Goal: Task Accomplishment & Management: Use online tool/utility

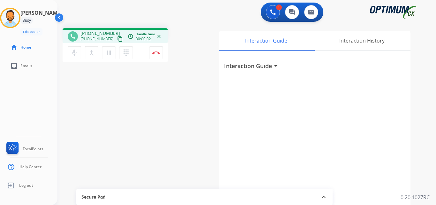
click at [117, 40] on mat-icon "content_copy" at bounding box center [120, 39] width 6 height 6
click at [156, 55] on button "Disconnect" at bounding box center [156, 52] width 13 height 13
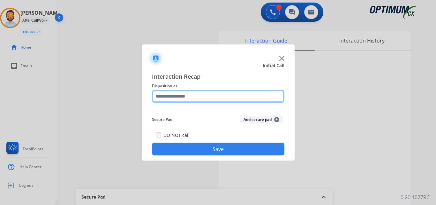
click at [204, 97] on input "text" at bounding box center [218, 96] width 133 height 13
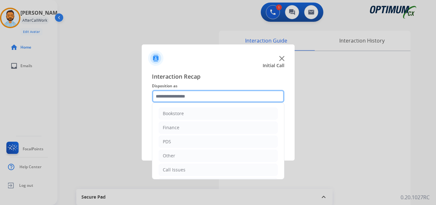
scroll to position [43, 0]
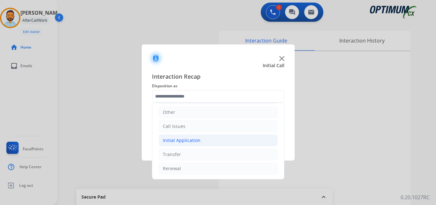
click at [195, 139] on div "Initial Application" at bounding box center [182, 140] width 38 height 6
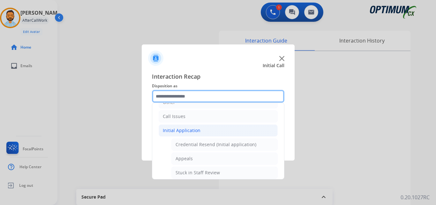
scroll to position [60, 0]
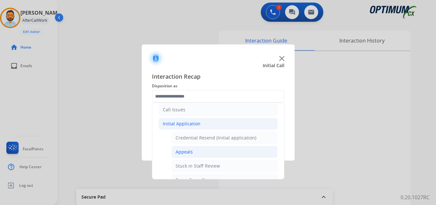
click at [196, 150] on li "Appeals" at bounding box center [225, 152] width 106 height 12
type input "*******"
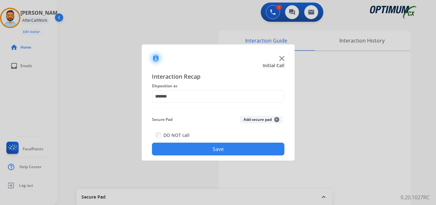
click at [187, 150] on button "Save" at bounding box center [218, 148] width 133 height 13
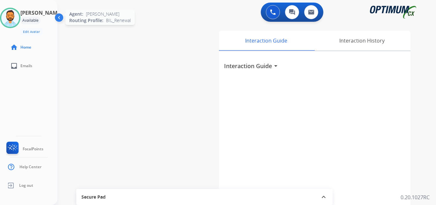
click at [14, 11] on img at bounding box center [10, 18] width 18 height 18
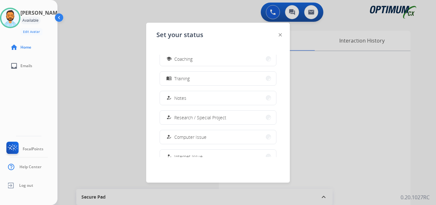
scroll to position [103, 0]
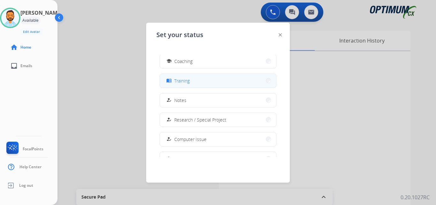
click at [205, 81] on button "menu_book Training" at bounding box center [218, 81] width 116 height 14
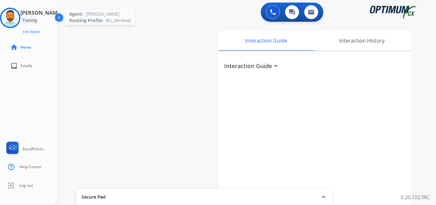
click at [13, 14] on img at bounding box center [10, 18] width 18 height 18
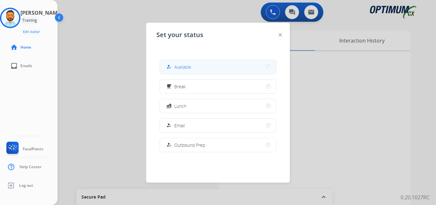
click at [184, 64] on span "Available" at bounding box center [182, 67] width 17 height 7
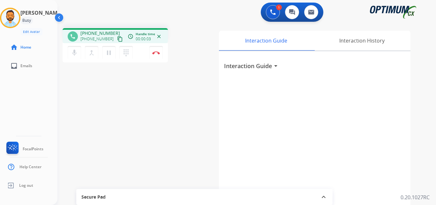
click at [117, 39] on mat-icon "content_copy" at bounding box center [120, 39] width 6 height 6
click at [158, 55] on button "Disconnect" at bounding box center [156, 52] width 13 height 13
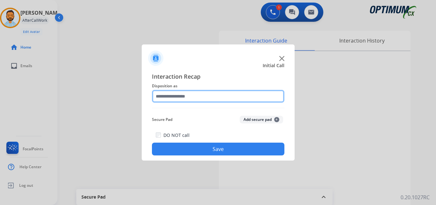
click at [189, 96] on input "text" at bounding box center [218, 96] width 133 height 13
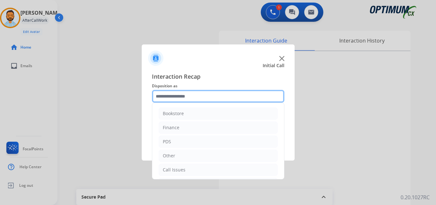
scroll to position [43, 0]
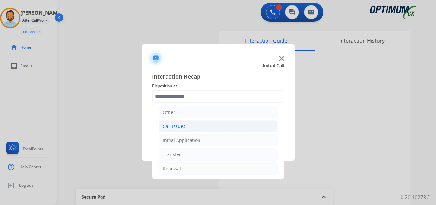
click at [192, 126] on li "Call Issues" at bounding box center [218, 126] width 119 height 12
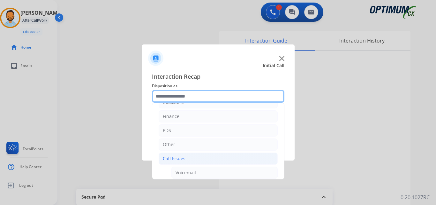
scroll to position [0, 0]
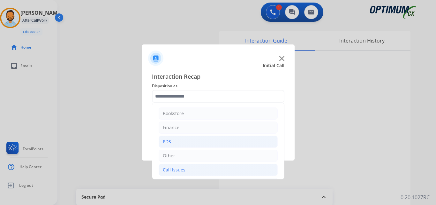
click at [182, 144] on li "PDS" at bounding box center [218, 141] width 119 height 12
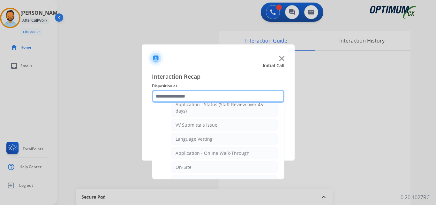
scroll to position [111, 0]
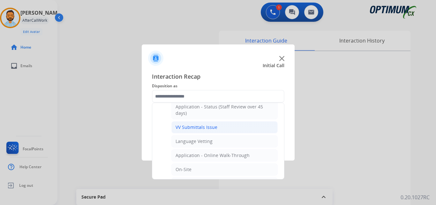
click at [209, 128] on div "VV Submittals Issue" at bounding box center [197, 127] width 42 height 6
type input "**********"
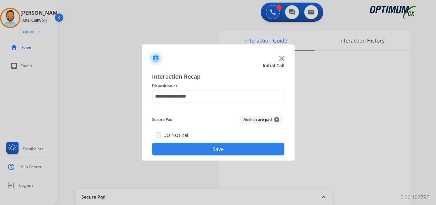
click at [209, 148] on button "Save" at bounding box center [218, 148] width 133 height 13
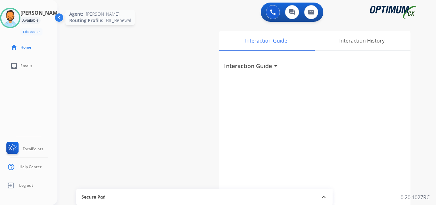
click at [12, 25] on img at bounding box center [10, 18] width 18 height 18
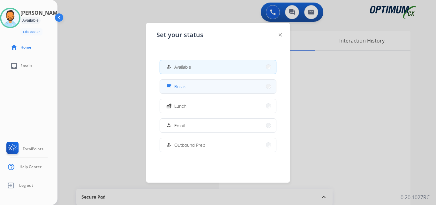
click at [184, 89] on span "Break" at bounding box center [180, 86] width 12 height 7
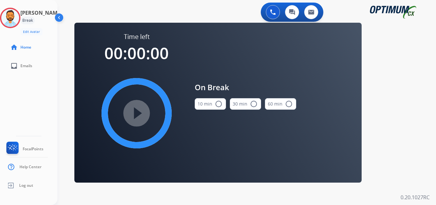
click at [220, 103] on mat-icon "radio_button_unchecked" at bounding box center [219, 104] width 8 height 8
click at [137, 114] on mat-icon "play_circle_filled" at bounding box center [137, 113] width 8 height 8
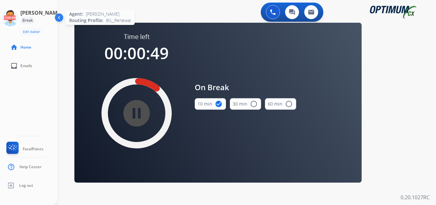
click at [12, 17] on icon at bounding box center [10, 18] width 21 height 21
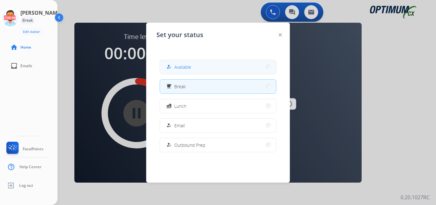
click at [195, 71] on button "how_to_reg Available" at bounding box center [218, 67] width 116 height 14
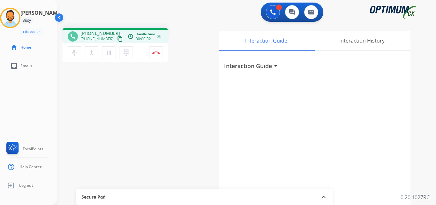
click at [117, 36] on mat-icon "content_copy" at bounding box center [120, 39] width 6 height 6
click at [157, 55] on button "Disconnect" at bounding box center [156, 52] width 13 height 13
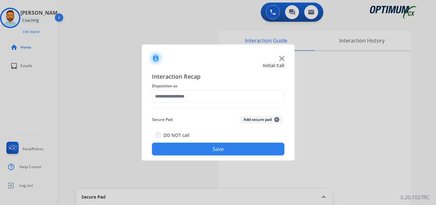
click at [223, 150] on button "Save" at bounding box center [218, 148] width 133 height 13
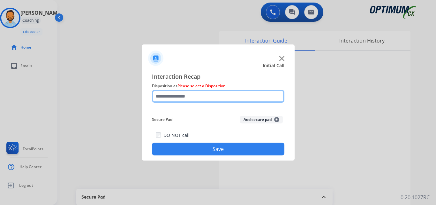
click at [211, 95] on input "text" at bounding box center [218, 96] width 133 height 13
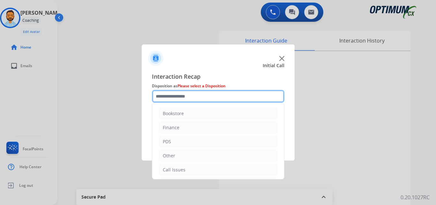
scroll to position [43, 0]
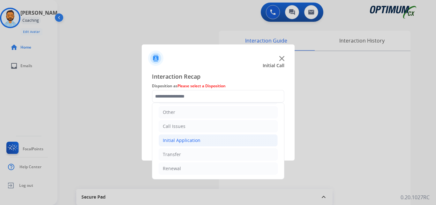
click at [194, 142] on div "Initial Application" at bounding box center [182, 140] width 38 height 6
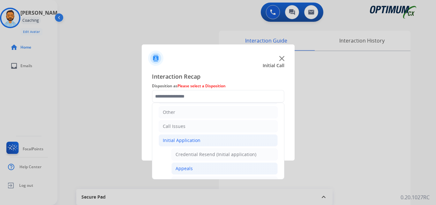
click at [198, 164] on li "Appeals" at bounding box center [225, 168] width 106 height 12
type input "*******"
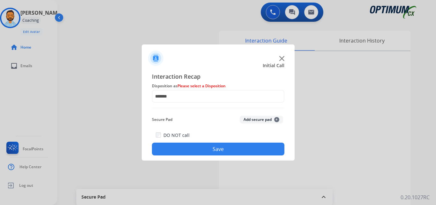
click at [215, 151] on button "Save" at bounding box center [218, 148] width 133 height 13
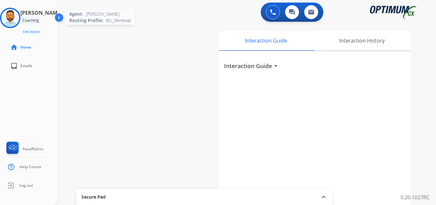
click at [9, 26] on div at bounding box center [10, 18] width 20 height 20
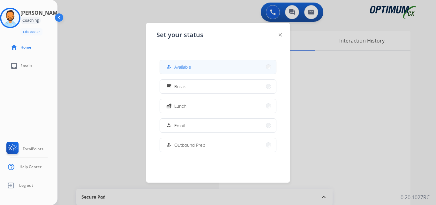
click at [204, 68] on button "how_to_reg Available" at bounding box center [218, 67] width 116 height 14
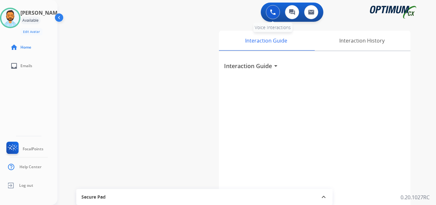
click at [272, 10] on img at bounding box center [273, 12] width 6 height 6
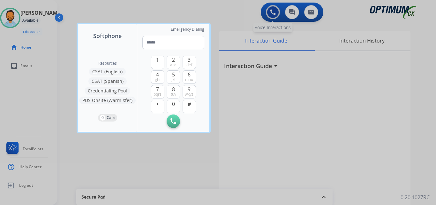
type input "**********"
click at [171, 121] on img at bounding box center [174, 121] width 6 height 6
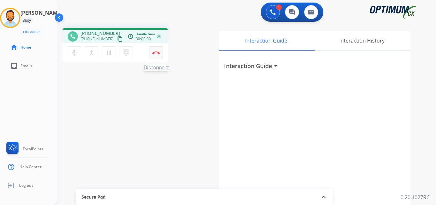
click at [159, 52] on img at bounding box center [156, 52] width 8 height 3
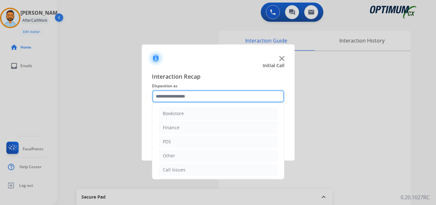
click at [196, 99] on input "text" at bounding box center [218, 96] width 133 height 13
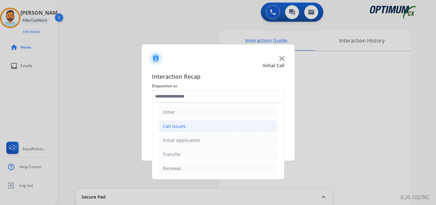
click at [193, 124] on li "Call Issues" at bounding box center [218, 126] width 119 height 12
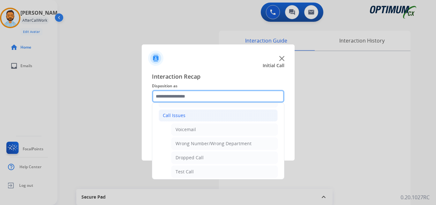
scroll to position [47, 0]
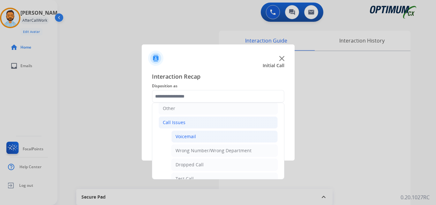
click at [198, 138] on li "Voicemail" at bounding box center [225, 136] width 106 height 12
type input "*********"
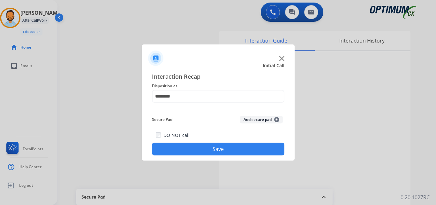
click at [210, 148] on button "Save" at bounding box center [218, 148] width 133 height 13
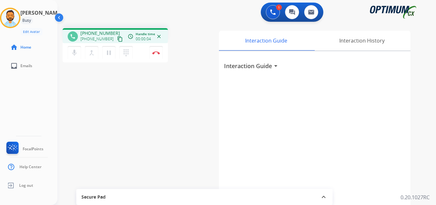
click at [117, 41] on mat-icon "content_copy" at bounding box center [120, 39] width 6 height 6
click at [154, 56] on button "Disconnect" at bounding box center [156, 52] width 13 height 13
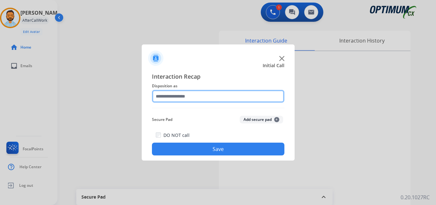
click at [208, 99] on input "text" at bounding box center [218, 96] width 133 height 13
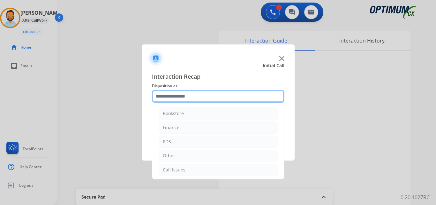
scroll to position [43, 0]
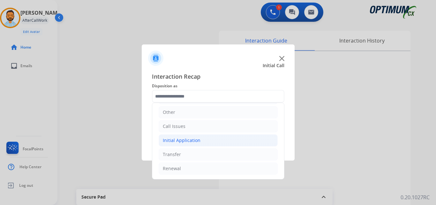
click at [187, 145] on li "Initial Application" at bounding box center [218, 140] width 119 height 12
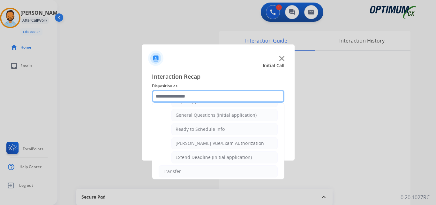
scroll to position [370, 0]
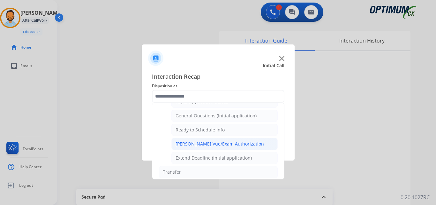
click at [225, 144] on div "[PERSON_NAME] Vue/Exam Authorization" at bounding box center [220, 144] width 88 height 6
type input "**********"
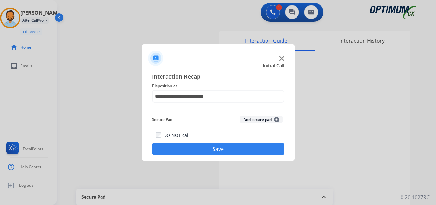
click at [207, 148] on button "Save" at bounding box center [218, 148] width 133 height 13
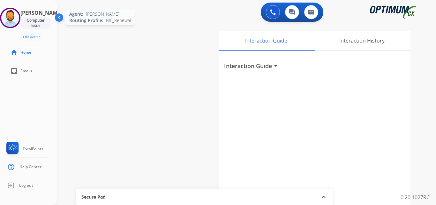
click at [9, 13] on img at bounding box center [10, 18] width 18 height 18
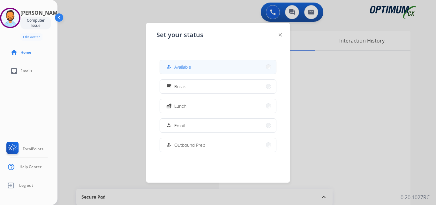
click at [186, 63] on button "how_to_reg Available" at bounding box center [218, 67] width 116 height 14
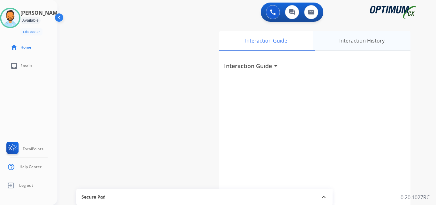
click at [359, 40] on div "Interaction History" at bounding box center [361, 41] width 97 height 20
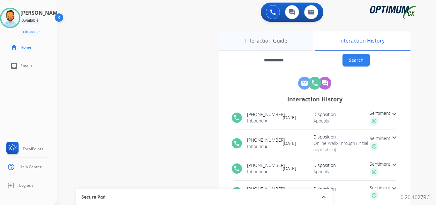
click at [276, 40] on div "Interaction Guide" at bounding box center [266, 41] width 94 height 20
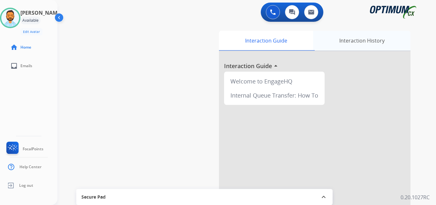
click at [381, 43] on div "Interaction History" at bounding box center [361, 41] width 97 height 20
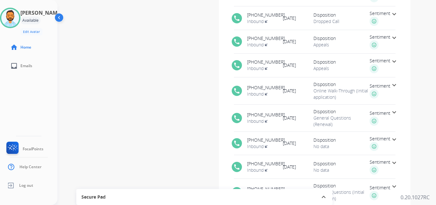
scroll to position [85, 0]
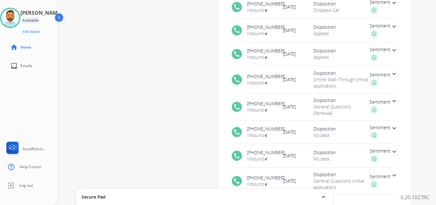
click at [391, 176] on mat-icon "expand_more" at bounding box center [395, 175] width 8 height 8
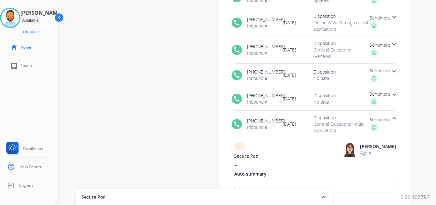
scroll to position [353, 0]
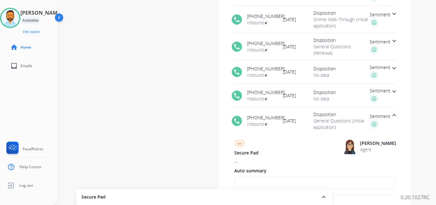
click at [396, 90] on mat-icon "expand_more" at bounding box center [395, 92] width 8 height 8
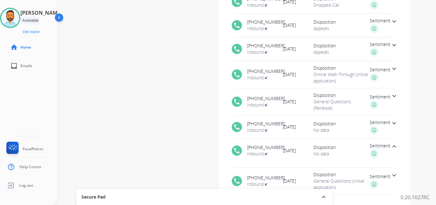
scroll to position [340, 0]
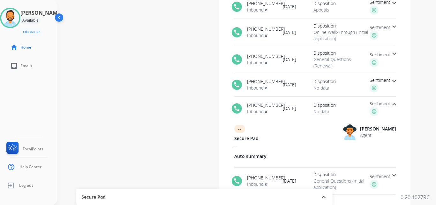
click at [394, 105] on mat-icon "expand_less" at bounding box center [395, 104] width 8 height 8
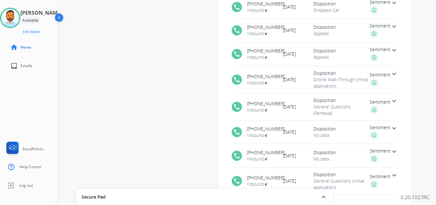
click at [394, 99] on mat-icon "expand_more" at bounding box center [395, 101] width 8 height 8
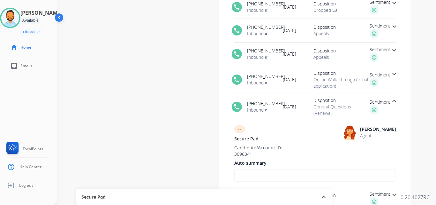
drag, startPoint x: 394, startPoint y: 99, endPoint x: 419, endPoint y: 86, distance: 27.9
drag, startPoint x: 419, startPoint y: 86, endPoint x: 416, endPoint y: 54, distance: 32.1
click at [416, 54] on div "**********" at bounding box center [319, 73] width 204 height 261
click at [189, 94] on div "**********" at bounding box center [240, 71] width 364 height 266
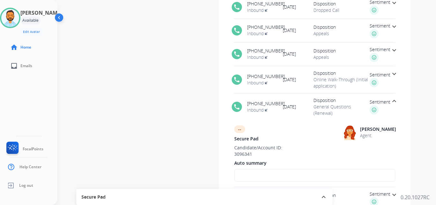
scroll to position [0, 0]
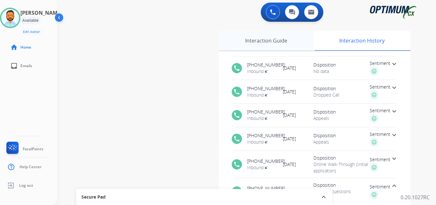
click at [268, 41] on div "Interaction Guide" at bounding box center [266, 41] width 94 height 20
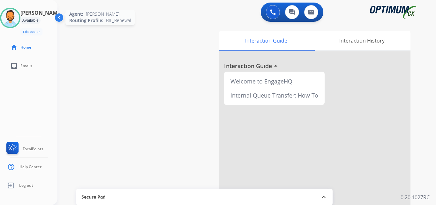
click at [19, 17] on img at bounding box center [10, 18] width 18 height 18
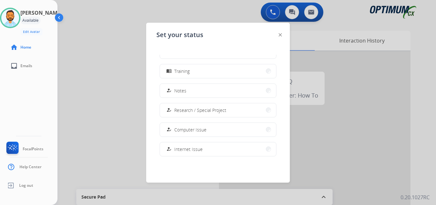
scroll to position [159, 0]
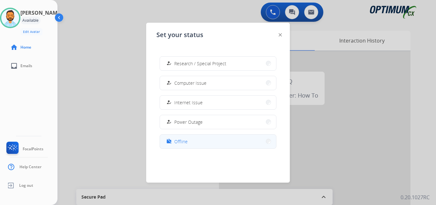
click at [190, 139] on button "work_off Offline" at bounding box center [218, 141] width 116 height 14
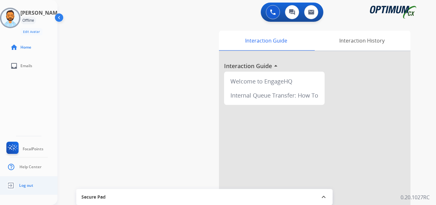
click at [28, 190] on link "Log out" at bounding box center [19, 185] width 28 height 12
